Goal: Task Accomplishment & Management: Manage account settings

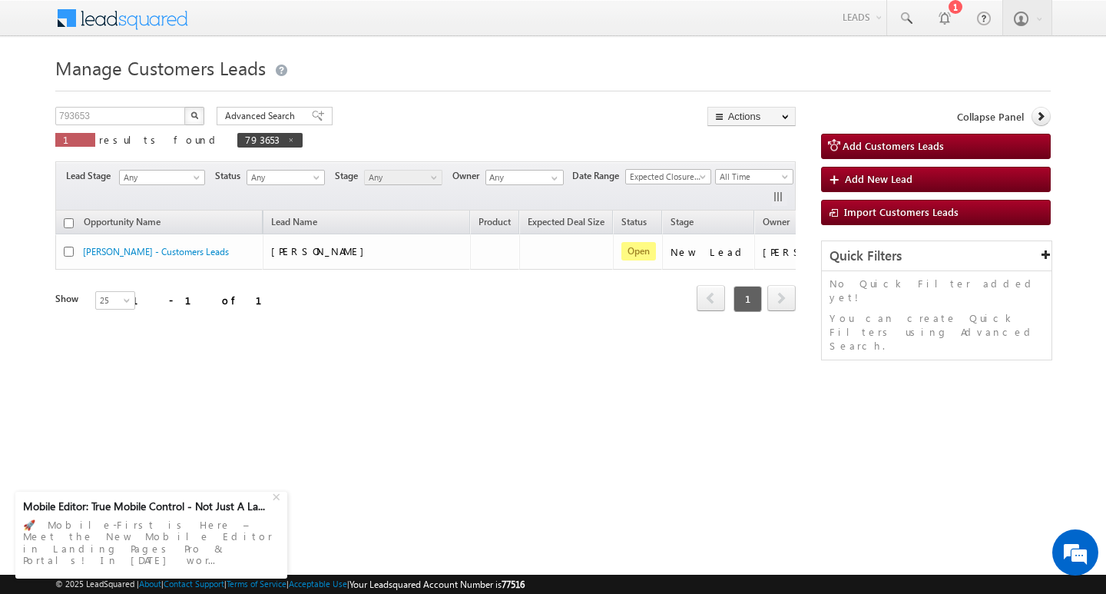
scroll to position [0, 62]
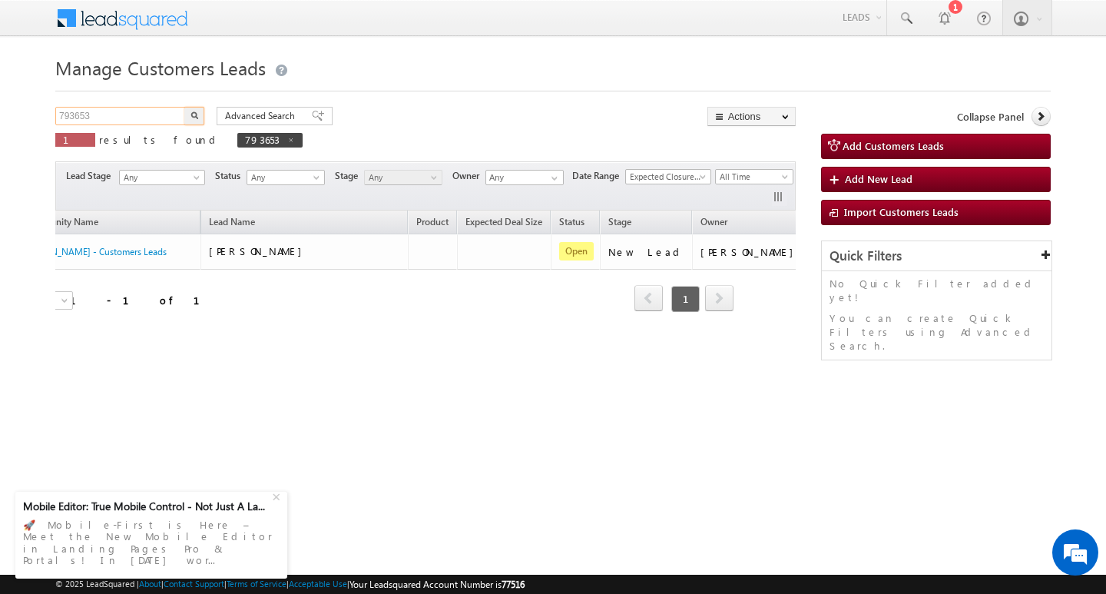
click at [138, 122] on input "793653" at bounding box center [120, 116] width 131 height 18
type input "Search Customers Leads"
click at [94, 118] on input "text" at bounding box center [120, 116] width 131 height 18
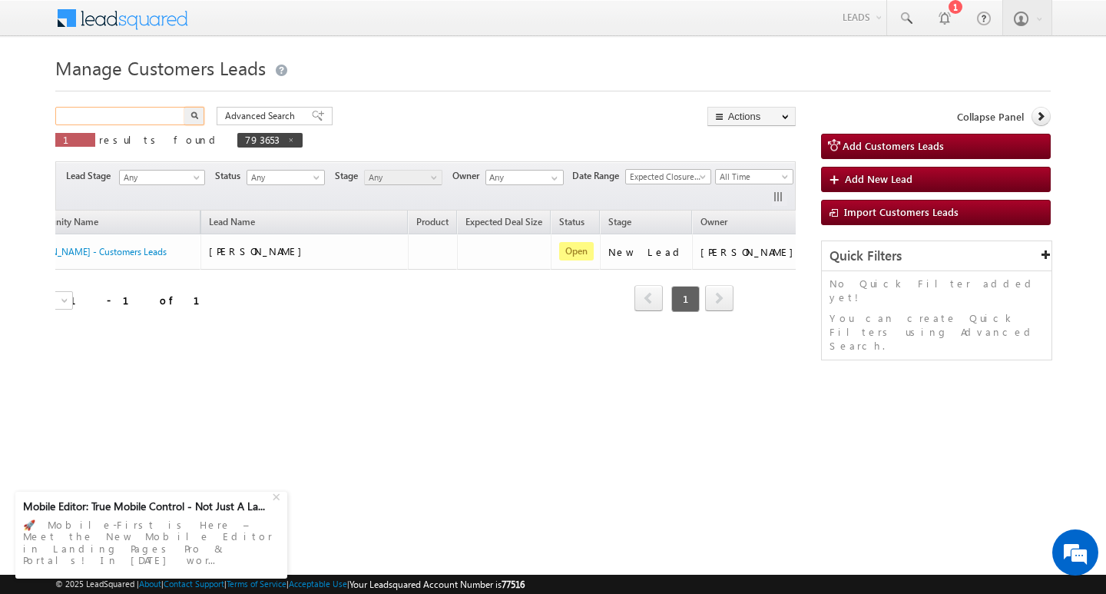
paste input "792646"
type input "792646"
click at [184, 107] on button "button" at bounding box center [194, 116] width 20 height 18
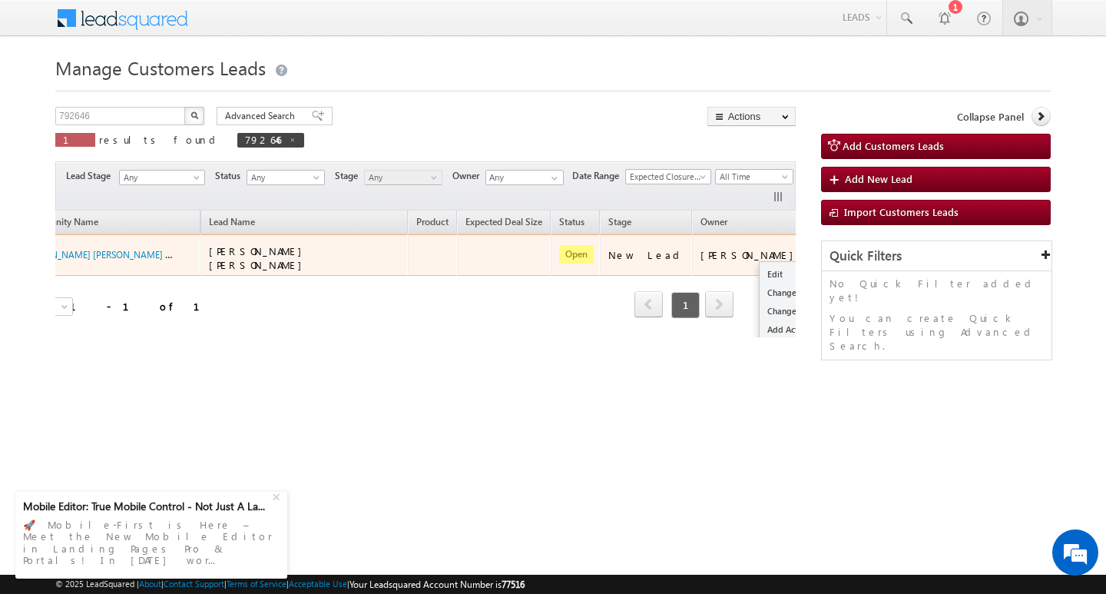
click at [821, 247] on button "button" at bounding box center [828, 254] width 15 height 15
click at [821, 253] on button "button" at bounding box center [828, 254] width 15 height 15
click at [759, 266] on link "Edit" at bounding box center [797, 274] width 77 height 18
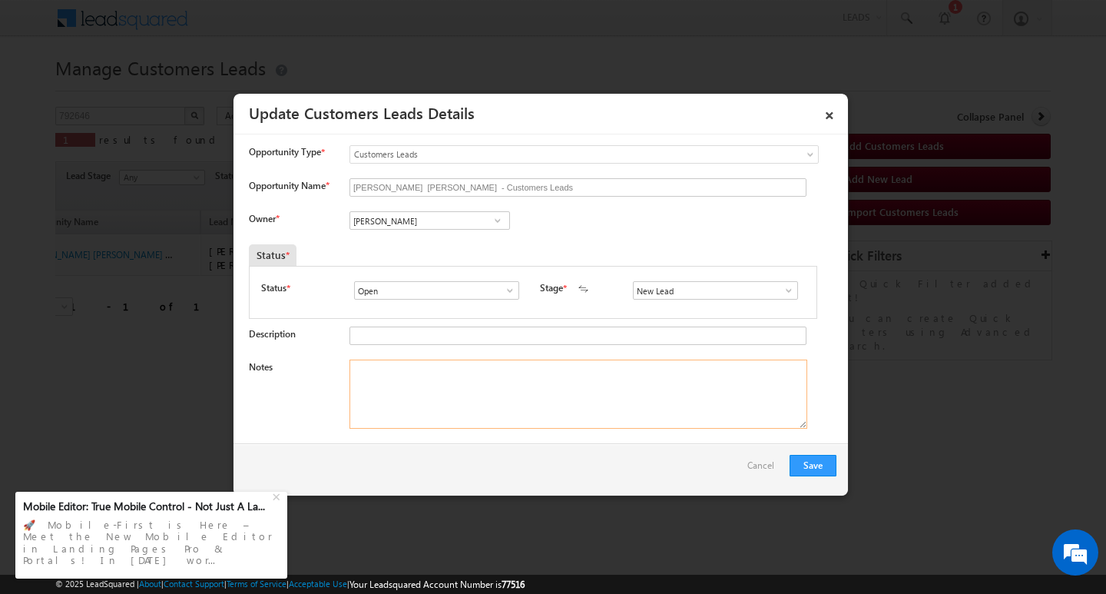
click at [501, 384] on textarea "Notes" at bounding box center [578, 393] width 458 height 69
click at [436, 220] on input "[PERSON_NAME]" at bounding box center [429, 220] width 160 height 18
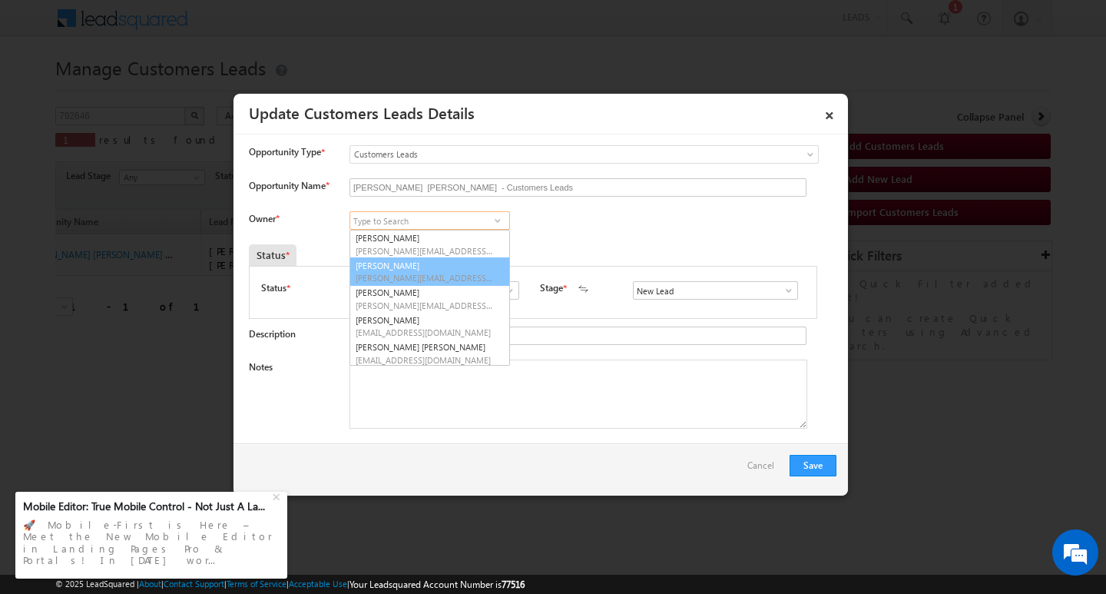
scroll to position [4, 0]
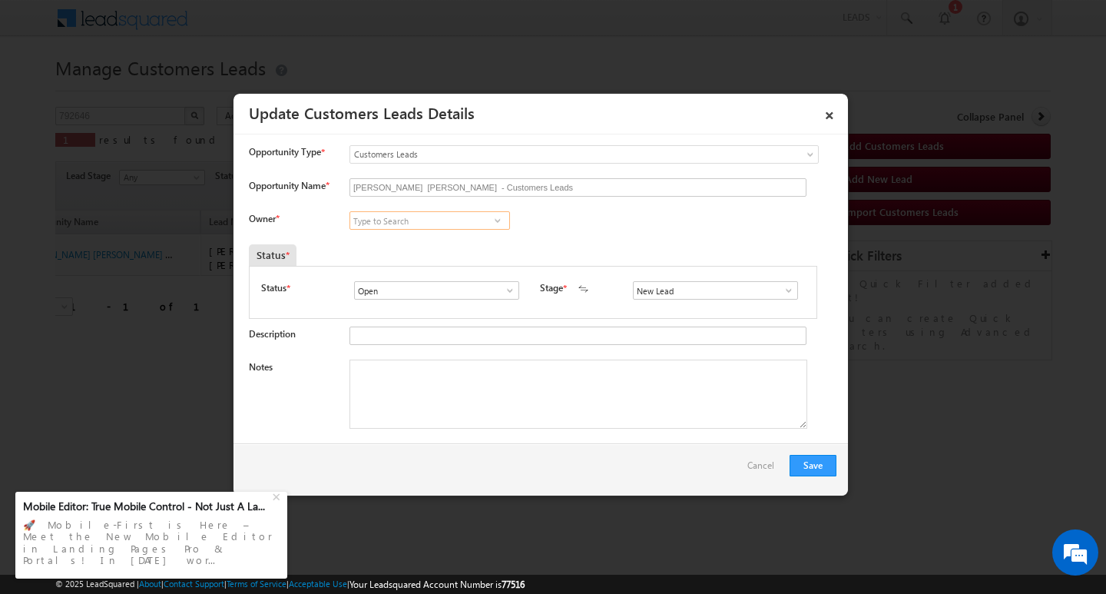
click at [399, 220] on input at bounding box center [429, 220] width 160 height 18
paste input "[PERSON_NAME] [PERSON_NAME]"
type input "[PERSON_NAME] [PERSON_NAME]"
click at [447, 367] on textarea "Notes" at bounding box center [578, 393] width 458 height 69
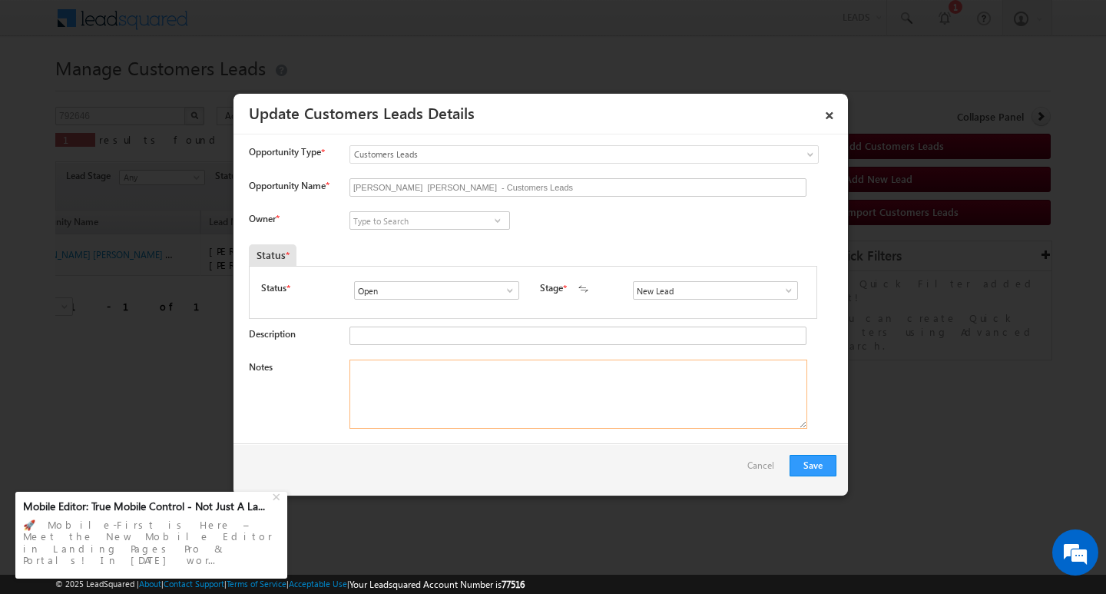
click at [447, 367] on textarea "Notes" at bounding box center [578, 393] width 458 height 69
click at [433, 224] on input at bounding box center [429, 220] width 160 height 18
click at [412, 234] on link "[PERSON_NAME] [PERSON_NAME][EMAIL_ADDRESS][DOMAIN_NAME]" at bounding box center [429, 244] width 160 height 29
click at [449, 377] on textarea "Notes" at bounding box center [578, 393] width 458 height 69
click at [509, 372] on textarea "Notes" at bounding box center [578, 393] width 458 height 69
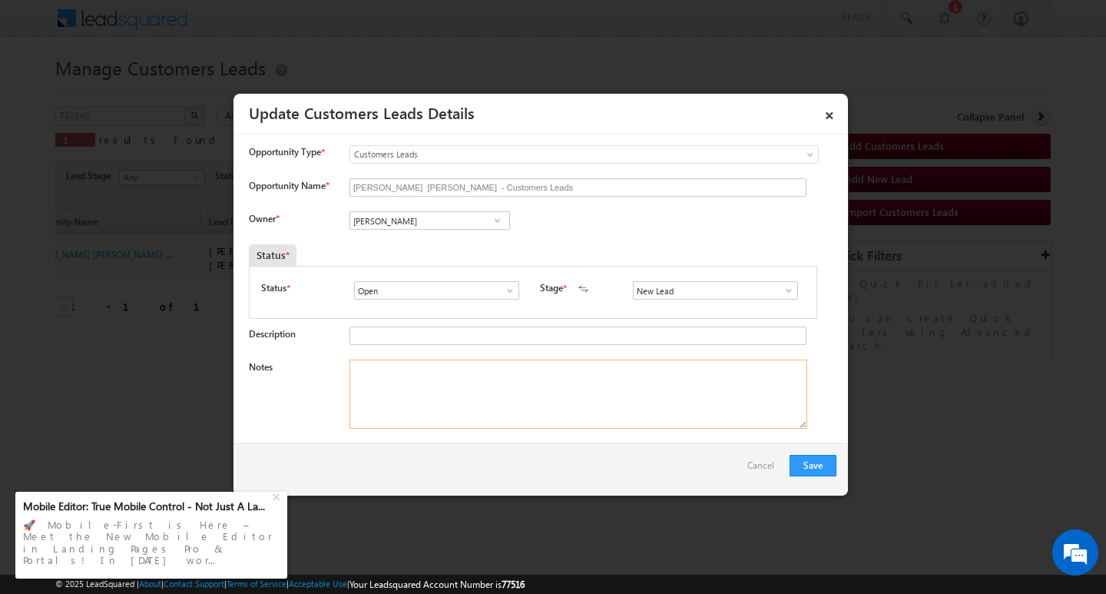
paste textarea "Customer Name : [PERSON_NAME] / ag : 31y/ b /' Self-Employed/ mothe income : 1l…"
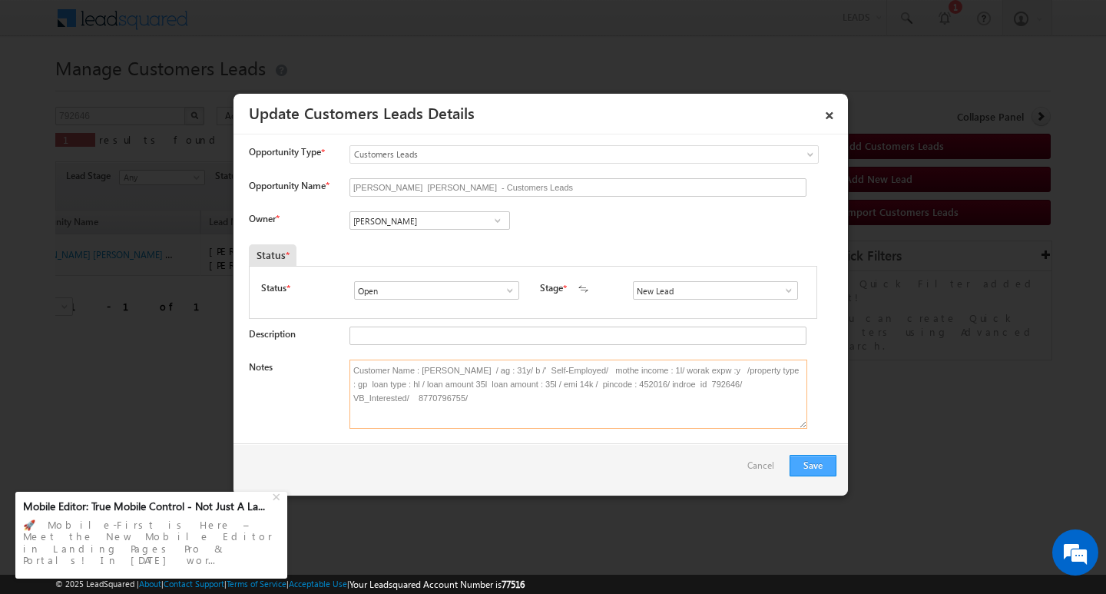
type textarea "Customer Name : [PERSON_NAME] / ag : 31y/ b /' Self-Employed/ mothe income : 1l…"
click at [807, 463] on button "Save" at bounding box center [812, 466] width 47 height 22
